Goal: Contribute content

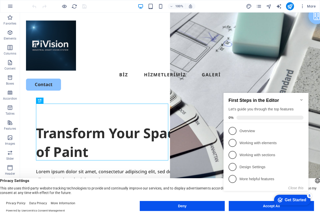
click at [260, 208] on appcues-checklist "Contextual help checklist present on screen" at bounding box center [267, 147] width 91 height 123
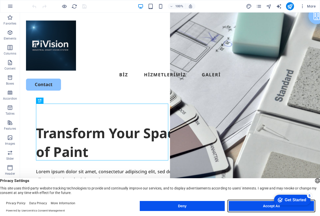
click at [249, 205] on button "Accept All" at bounding box center [271, 206] width 85 height 10
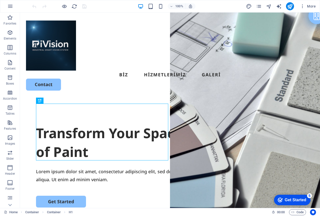
drag, startPoint x: 300, startPoint y: 197, endPoint x: 348, endPoint y: 304, distance: 117.6
click at [300, 198] on div "Get Started" at bounding box center [296, 200] width 22 height 5
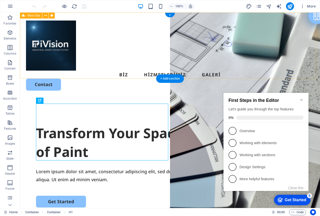
click at [100, 65] on div "BİZ HİZMETLERİMİZ GALERİ Contact" at bounding box center [170, 56] width 300 height 86
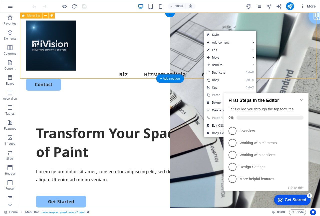
click at [198, 31] on div "BİZ HİZMETLERİMİZ GALERİ Contact" at bounding box center [170, 56] width 300 height 86
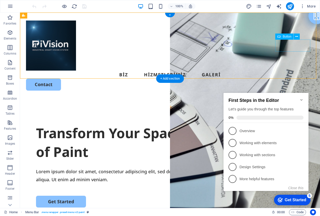
click at [289, 79] on div "Contact" at bounding box center [170, 85] width 288 height 12
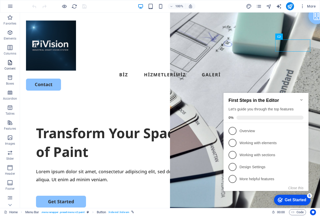
click at [9, 63] on icon "button" at bounding box center [10, 63] width 6 height 6
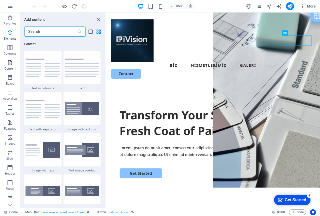
scroll to position [876, 0]
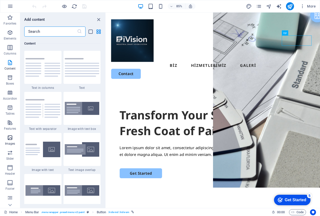
click at [9, 140] on icon "button" at bounding box center [10, 138] width 6 height 6
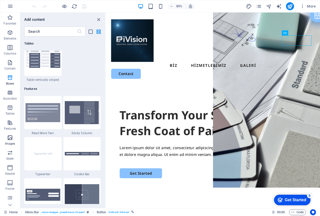
scroll to position [2538, 0]
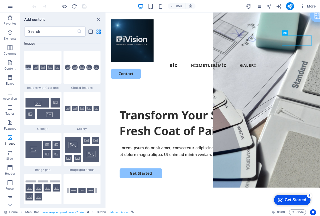
click at [39, 20] on h6 "Add content" at bounding box center [34, 20] width 21 height 6
click at [37, 32] on input "text" at bounding box center [50, 32] width 53 height 10
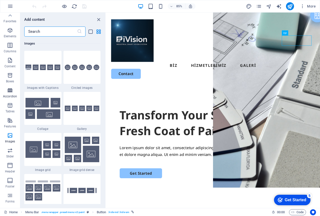
scroll to position [0, 0]
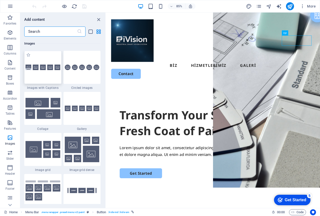
click at [37, 55] on div at bounding box center [42, 67] width 37 height 33
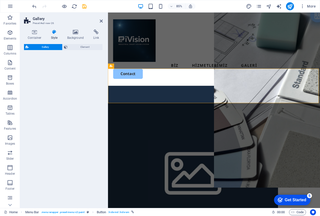
select select "rem"
select select "preset-gallery-v3-captions"
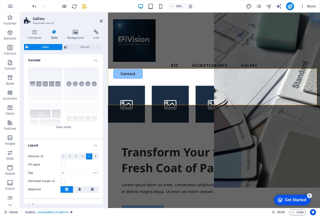
click at [42, 46] on span "Gallery" at bounding box center [45, 47] width 31 height 6
click at [82, 46] on span "Element" at bounding box center [85, 47] width 32 height 6
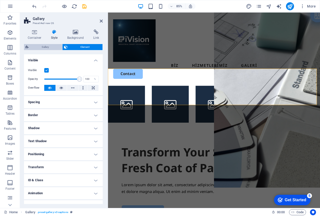
click at [38, 48] on span "Gallery" at bounding box center [45, 47] width 31 height 6
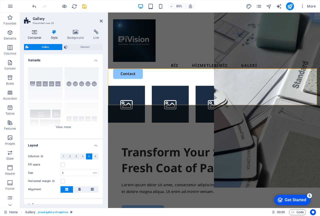
click at [34, 34] on icon at bounding box center [34, 32] width 21 height 5
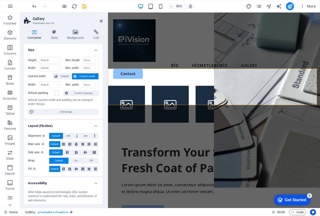
click at [34, 34] on icon at bounding box center [34, 32] width 21 height 5
drag, startPoint x: 37, startPoint y: 20, endPoint x: 49, endPoint y: 20, distance: 12.0
click at [38, 20] on h2 "Gallery" at bounding box center [68, 19] width 70 height 5
click at [100, 20] on icon at bounding box center [101, 21] width 3 height 4
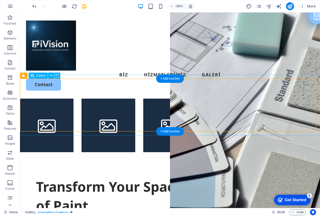
click at [44, 101] on li at bounding box center [47, 126] width 54 height 54
click at [40, 77] on span "Gallery" at bounding box center [41, 75] width 10 height 3
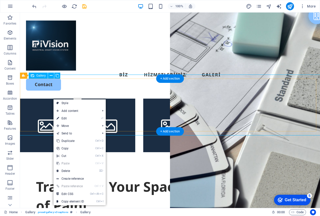
click at [45, 99] on li at bounding box center [47, 126] width 54 height 54
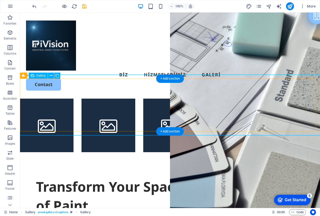
click at [53, 107] on li at bounding box center [47, 126] width 54 height 54
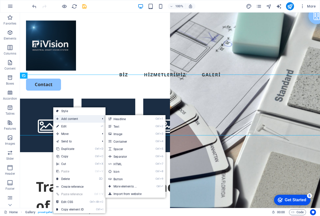
click at [61, 118] on span "Add content" at bounding box center [75, 119] width 45 height 8
click at [130, 192] on link "Import from website" at bounding box center [136, 194] width 60 height 8
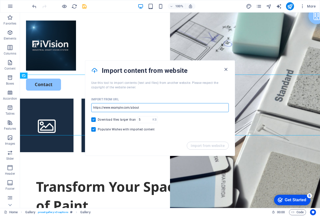
drag, startPoint x: 150, startPoint y: 109, endPoint x: 92, endPoint y: 108, distance: 58.6
click at [92, 108] on input "url" at bounding box center [160, 107] width 138 height 9
click at [132, 108] on input "url" at bounding box center [160, 107] width 138 height 9
paste input "[DOMAIN_NAME][URL]"
type input "[DOMAIN_NAME][URL]"
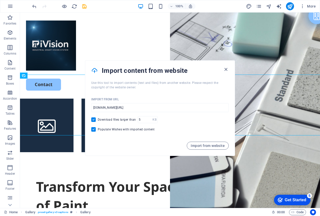
click at [198, 123] on div "Download files larger than KB ​" at bounding box center [160, 119] width 138 height 7
click at [206, 148] on button "Import from website" at bounding box center [208, 146] width 42 height 8
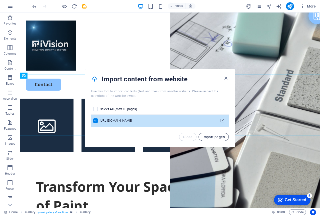
click at [211, 136] on span "Import pages" at bounding box center [214, 137] width 22 height 4
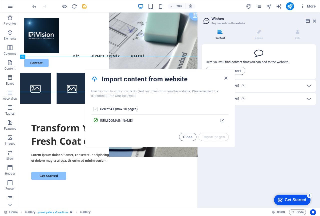
click at [96, 109] on label "pages list" at bounding box center [95, 109] width 5 height 5
click at [0, 0] on input "pages list" at bounding box center [0, 0] width 0 height 0
click at [95, 110] on label "pages list" at bounding box center [95, 109] width 5 height 5
click at [0, 0] on input "pages list" at bounding box center [0, 0] width 0 height 0
click at [188, 136] on span "Close" at bounding box center [188, 137] width 10 height 4
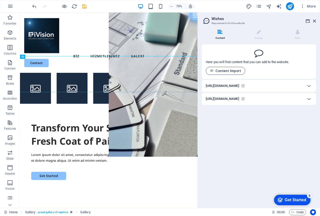
click at [229, 70] on span "Content Import" at bounding box center [225, 71] width 31 height 4
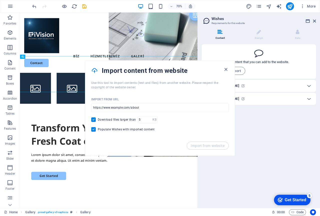
click at [284, 64] on p "Here you will find content that you can add to the website." at bounding box center [247, 62] width 83 height 5
click at [240, 85] on h6 "[URL][DOMAIN_NAME]" at bounding box center [223, 86] width 34 height 6
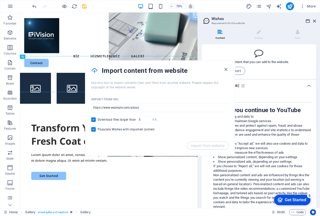
click at [290, 200] on div "Get Started" at bounding box center [296, 200] width 22 height 5
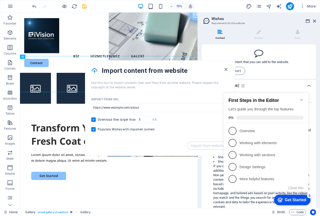
click at [298, 48] on div "Here you will find content that you can add to the website. Content Import" at bounding box center [259, 61] width 114 height 35
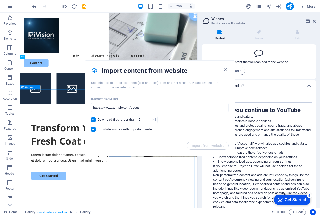
click at [226, 68] on icon "button" at bounding box center [226, 70] width 6 height 6
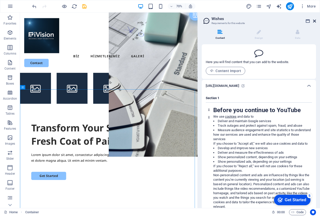
click at [316, 21] on icon at bounding box center [314, 21] width 3 height 4
